Goal: Information Seeking & Learning: Check status

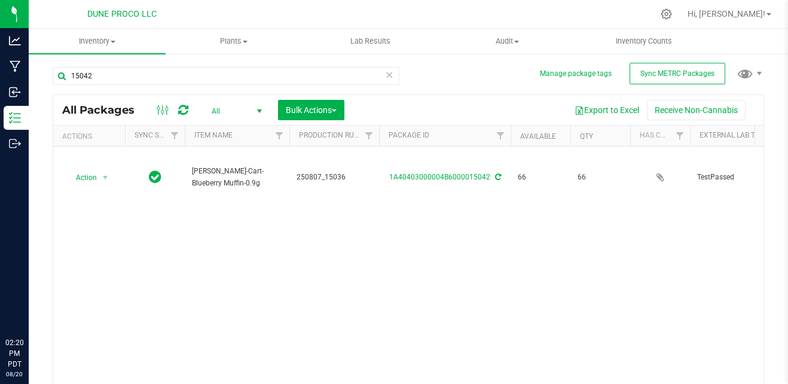
click at [181, 69] on input "15042" at bounding box center [226, 76] width 347 height 18
type input "13127"
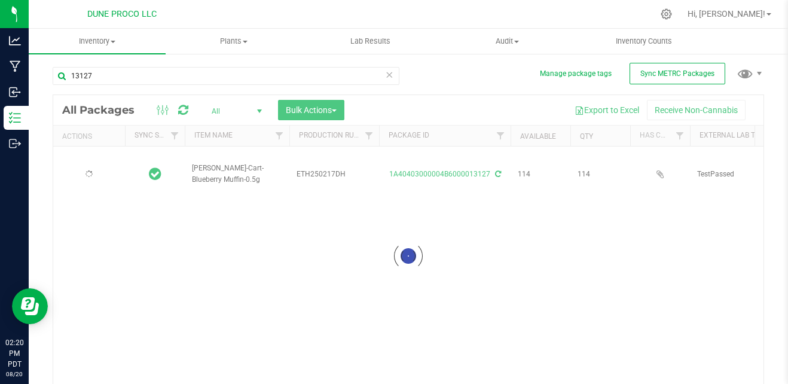
type input "[DATE]"
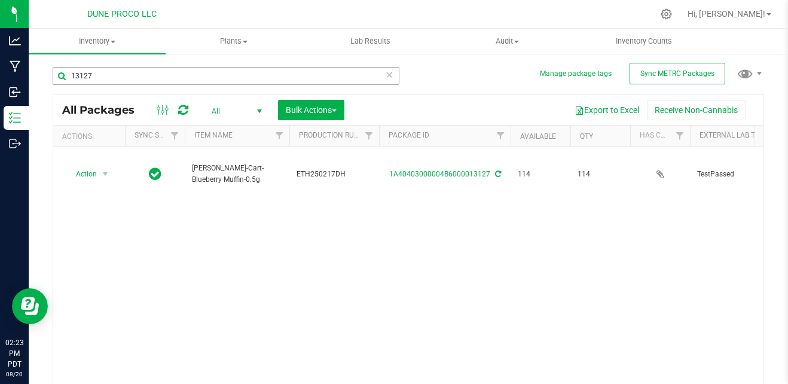
drag, startPoint x: 0, startPoint y: 0, endPoint x: 181, endPoint y: 69, distance: 193.5
click at [181, 69] on input "13127" at bounding box center [226, 76] width 347 height 18
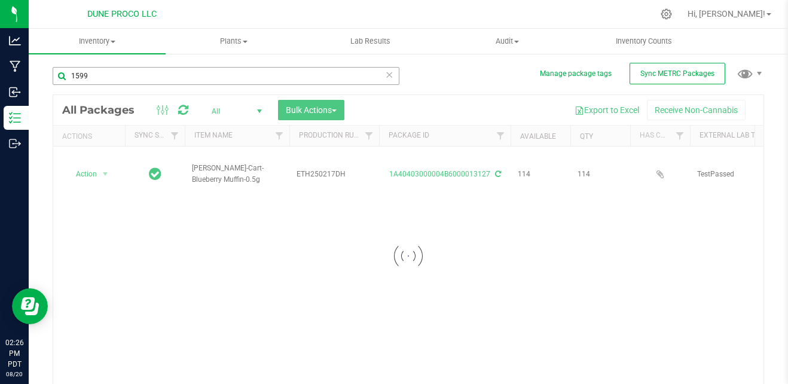
type input "15995"
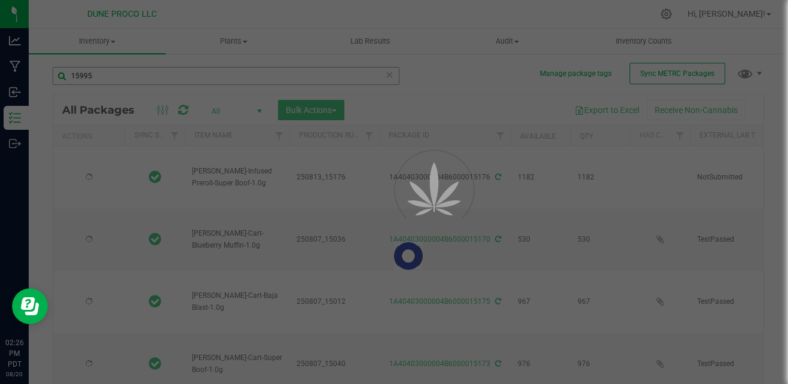
type input "[DATE]"
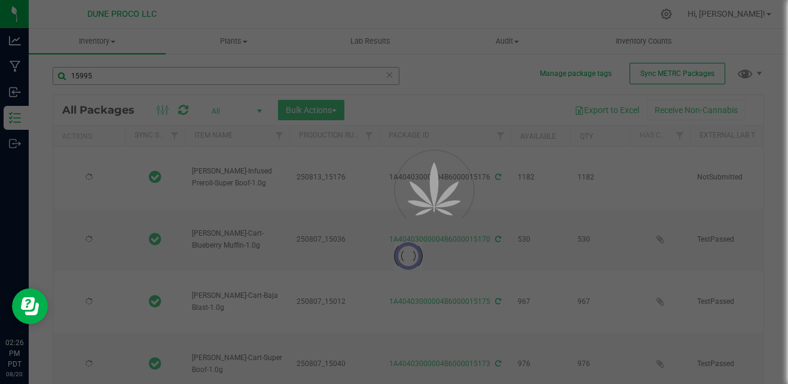
type input "[DATE]"
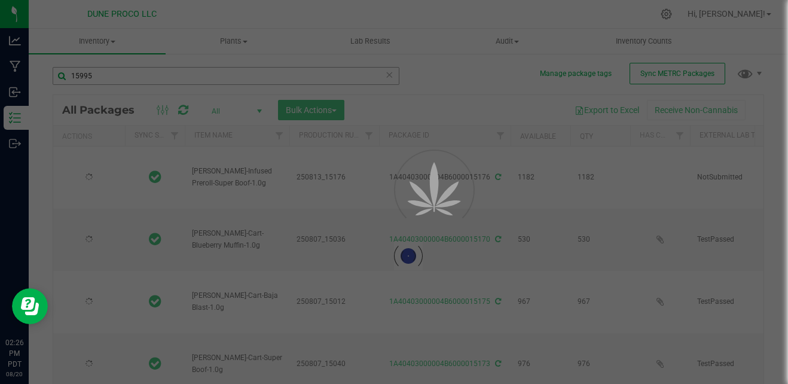
type input "[DATE]"
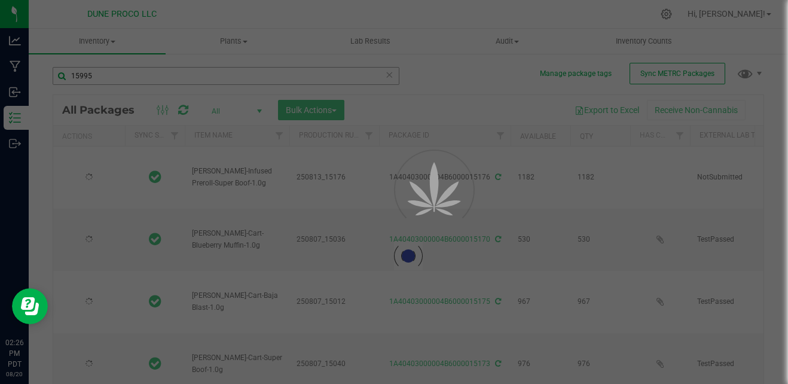
type input "[DATE]"
type input "15995"
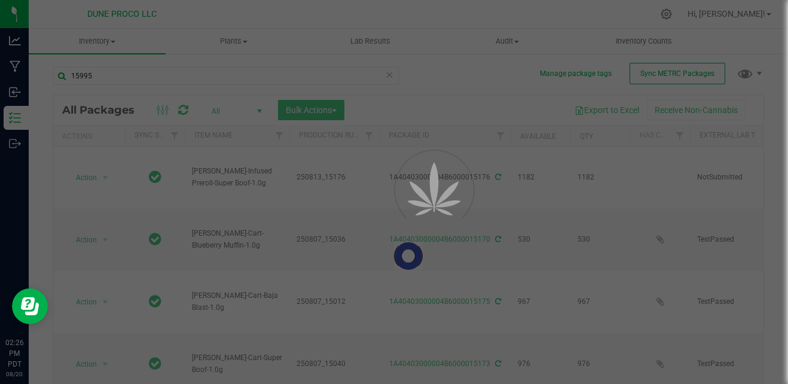
type input "[DATE]"
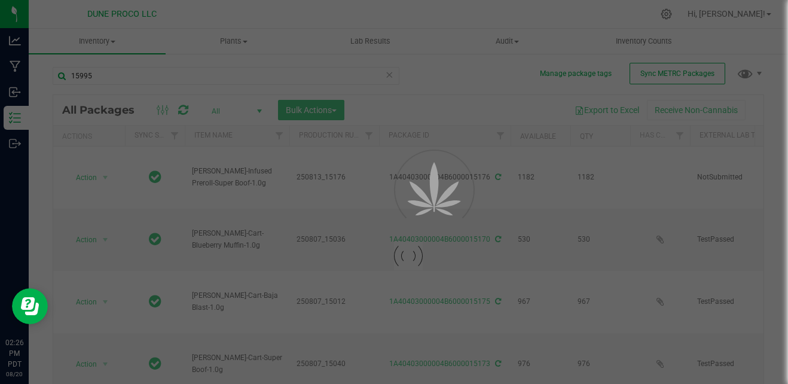
type input "[DATE]"
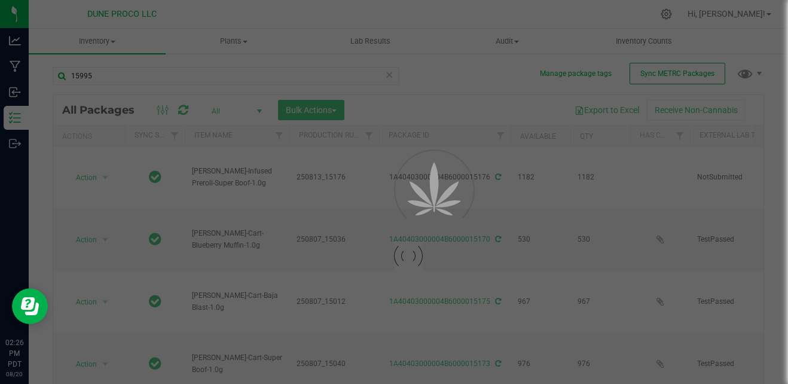
type input "[DATE]"
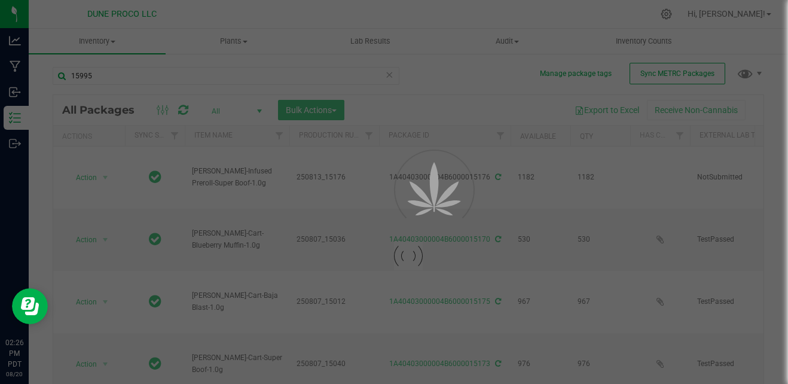
type input "[DATE]"
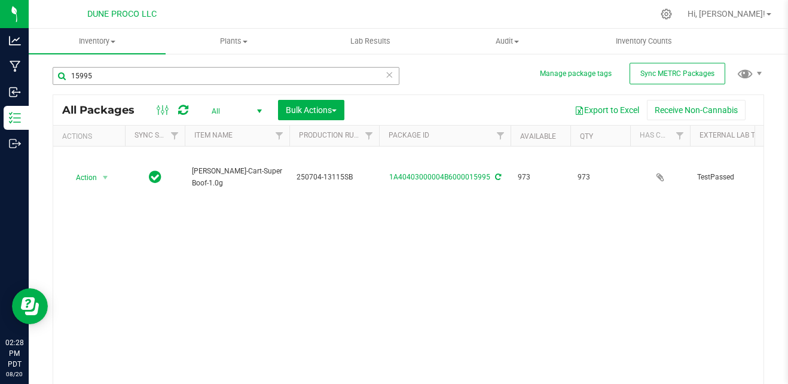
click at [287, 75] on input "15995" at bounding box center [226, 76] width 347 height 18
type input "13094"
click at [431, 77] on div "13094 All Packages All Active Only Lab Samples Locked All External Internal Bul…" at bounding box center [409, 237] width 712 height 362
